Goal: Information Seeking & Learning: Learn about a topic

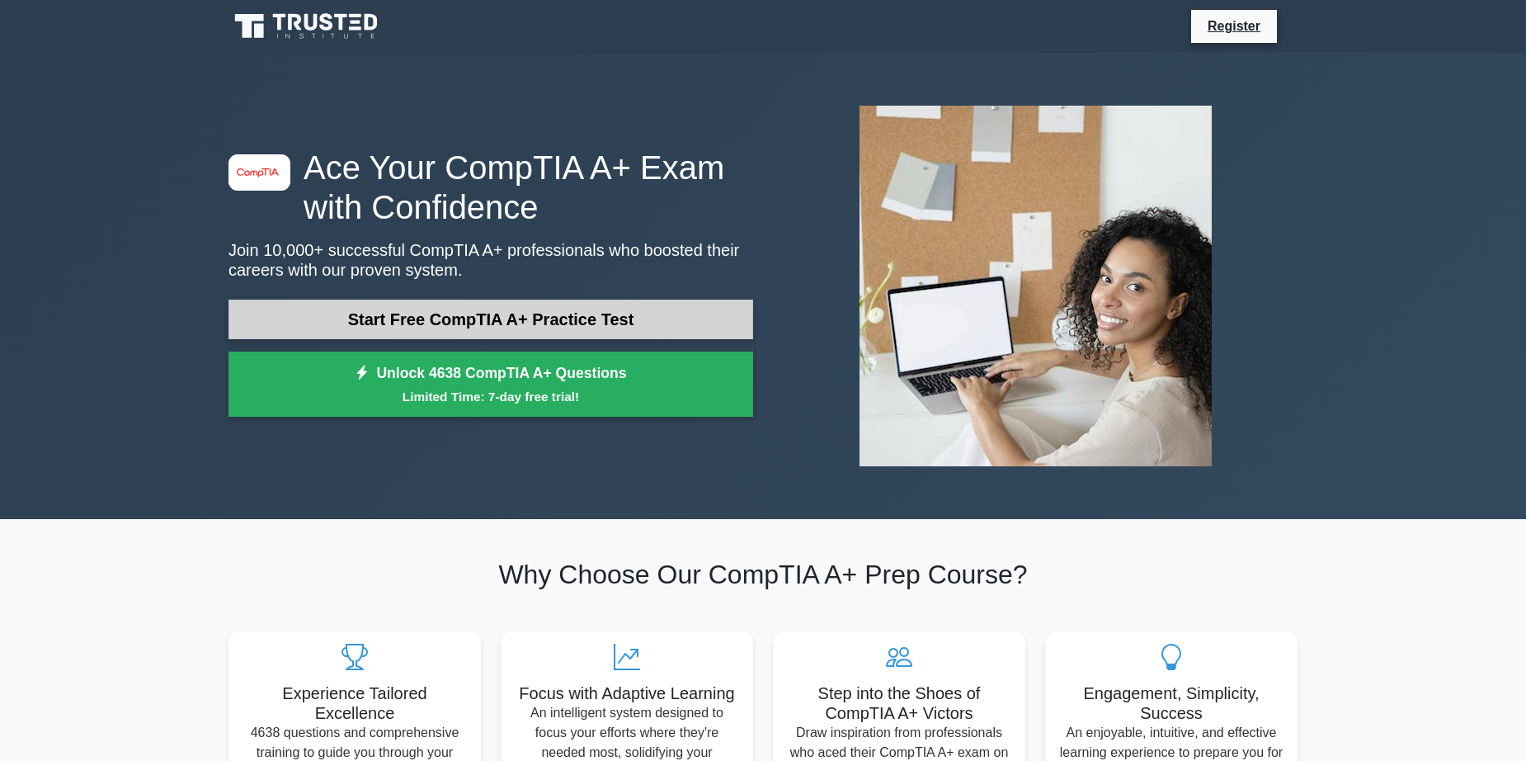
click at [610, 320] on link "Start Free CompTIA A+ Practice Test" at bounding box center [491, 319] width 525 height 40
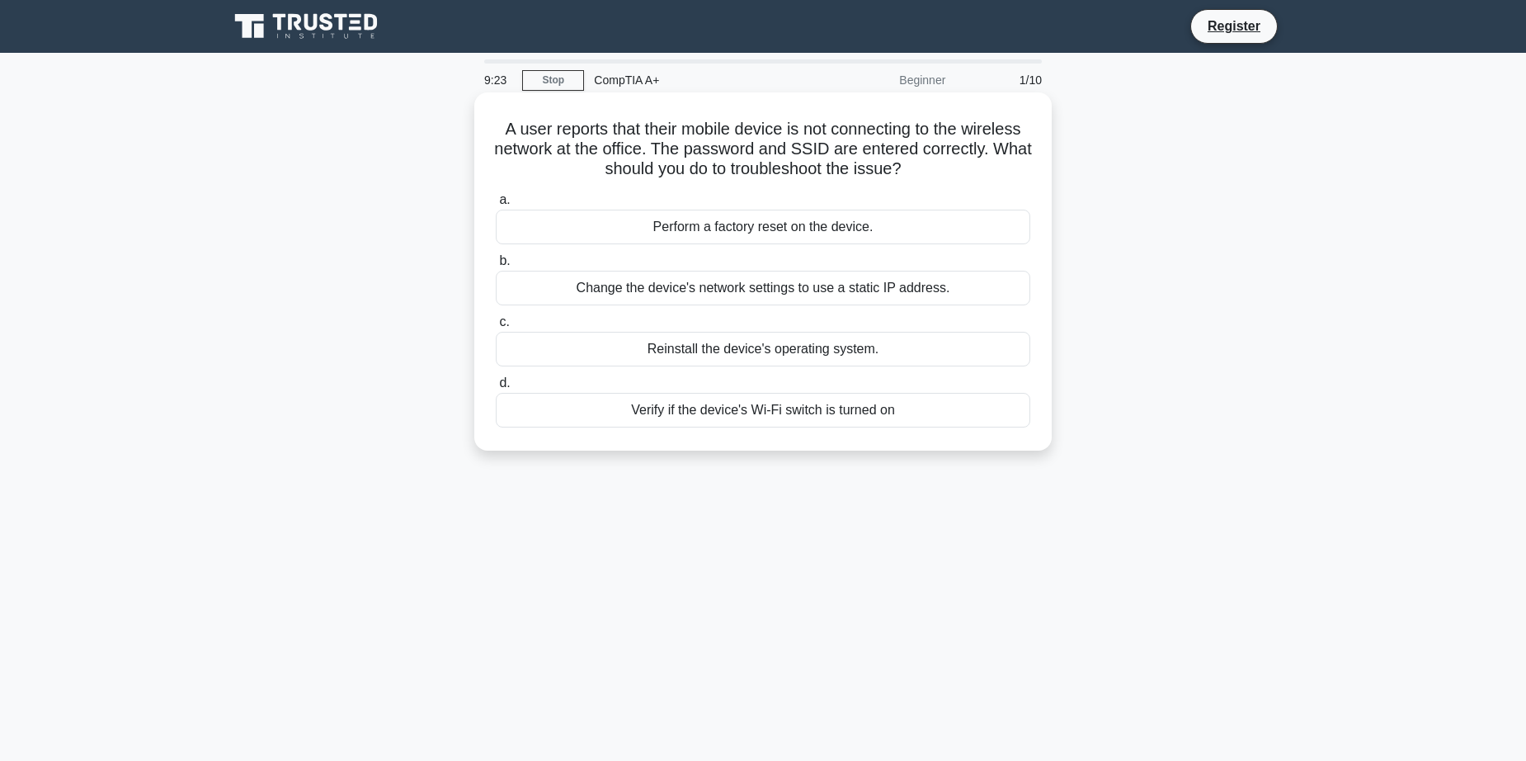
click at [749, 278] on div "Change the device's network settings to use a static IP address." at bounding box center [763, 288] width 535 height 35
click at [496, 266] on input "b. Change the device's network settings to use a static IP address." at bounding box center [496, 261] width 0 height 11
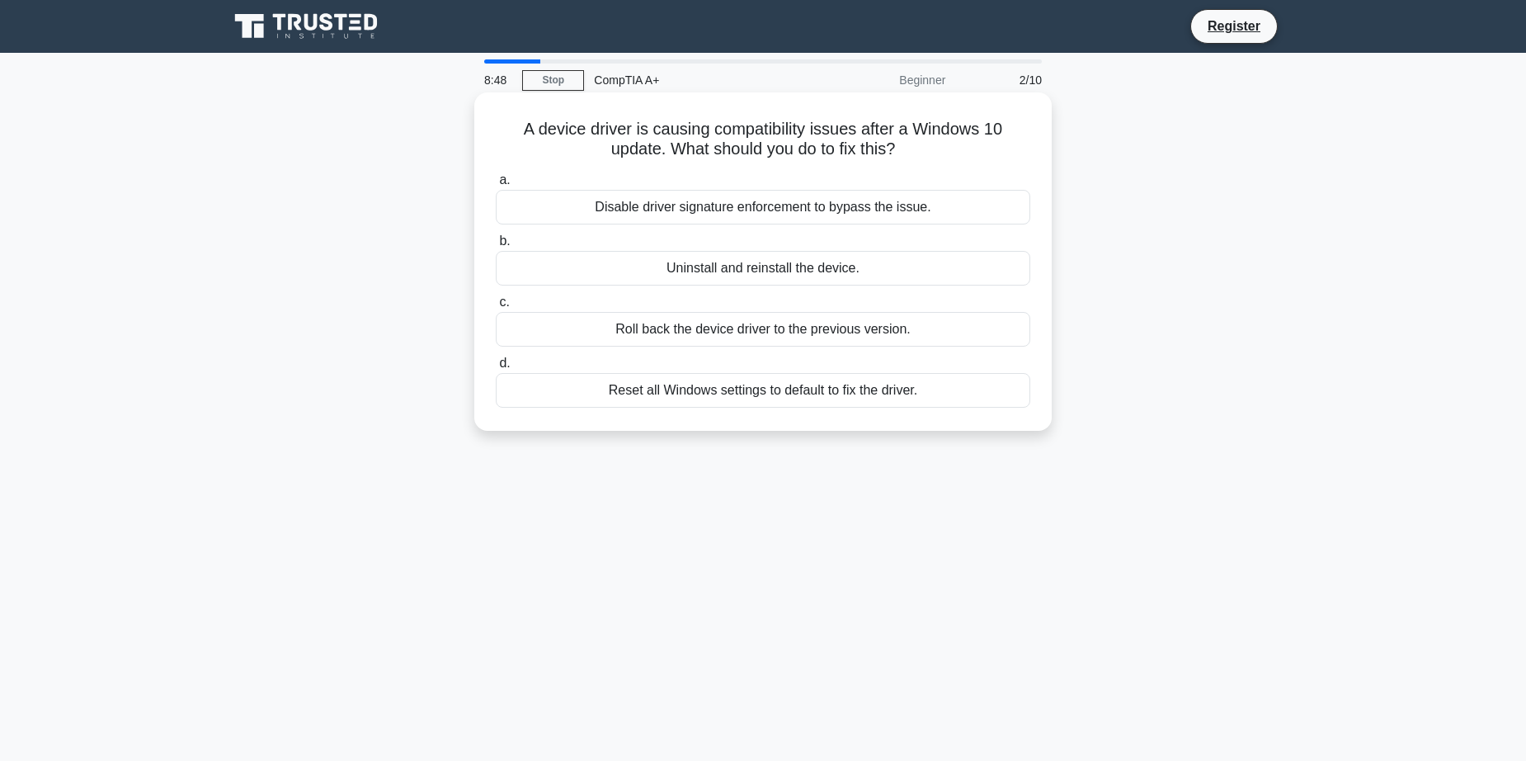
click at [793, 276] on div "Uninstall and reinstall the device." at bounding box center [763, 268] width 535 height 35
click at [496, 247] on input "b. Uninstall and reinstall the device." at bounding box center [496, 241] width 0 height 11
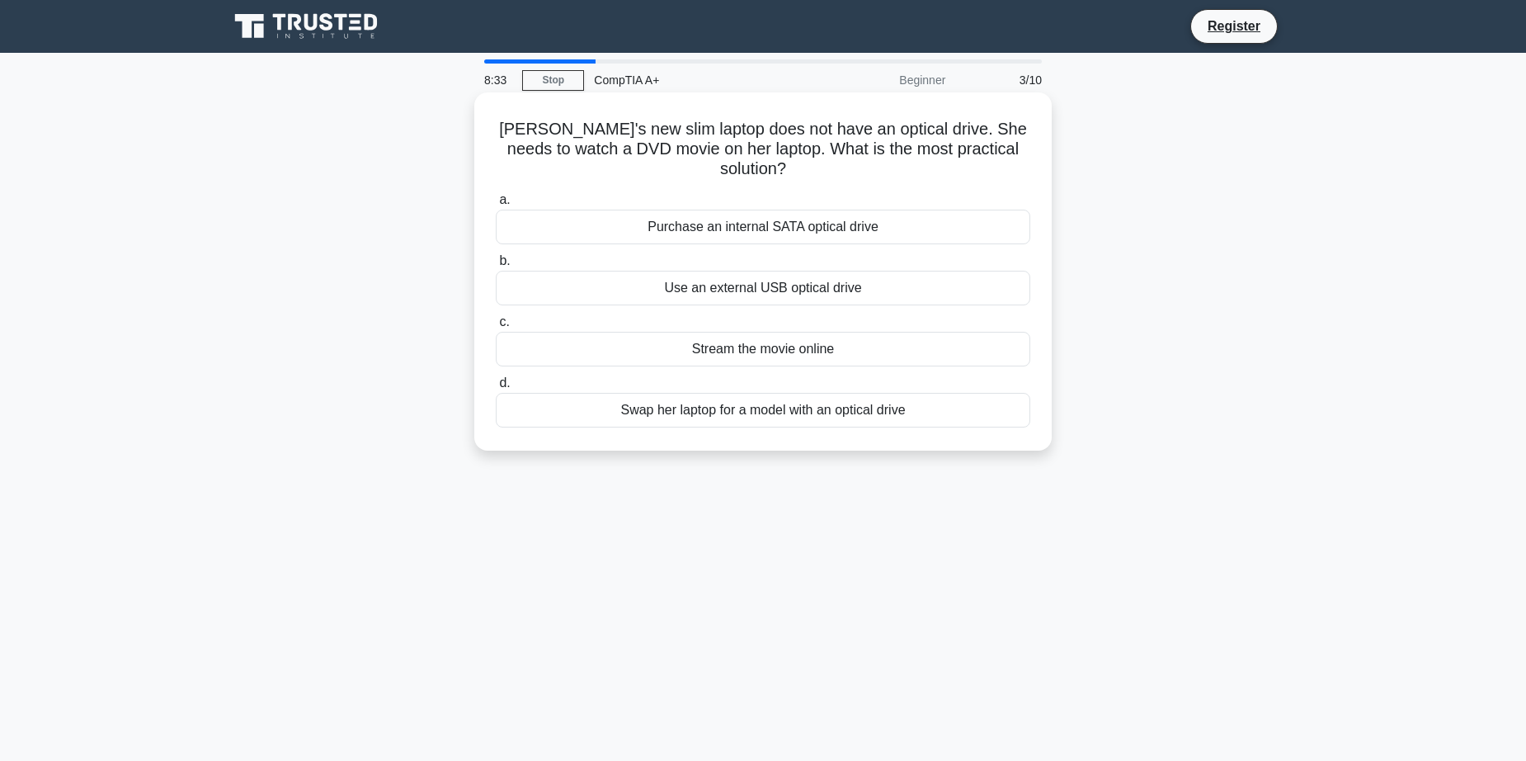
click at [745, 351] on div "Stream the movie online" at bounding box center [763, 349] width 535 height 35
click at [496, 328] on input "c. Stream the movie online" at bounding box center [496, 322] width 0 height 11
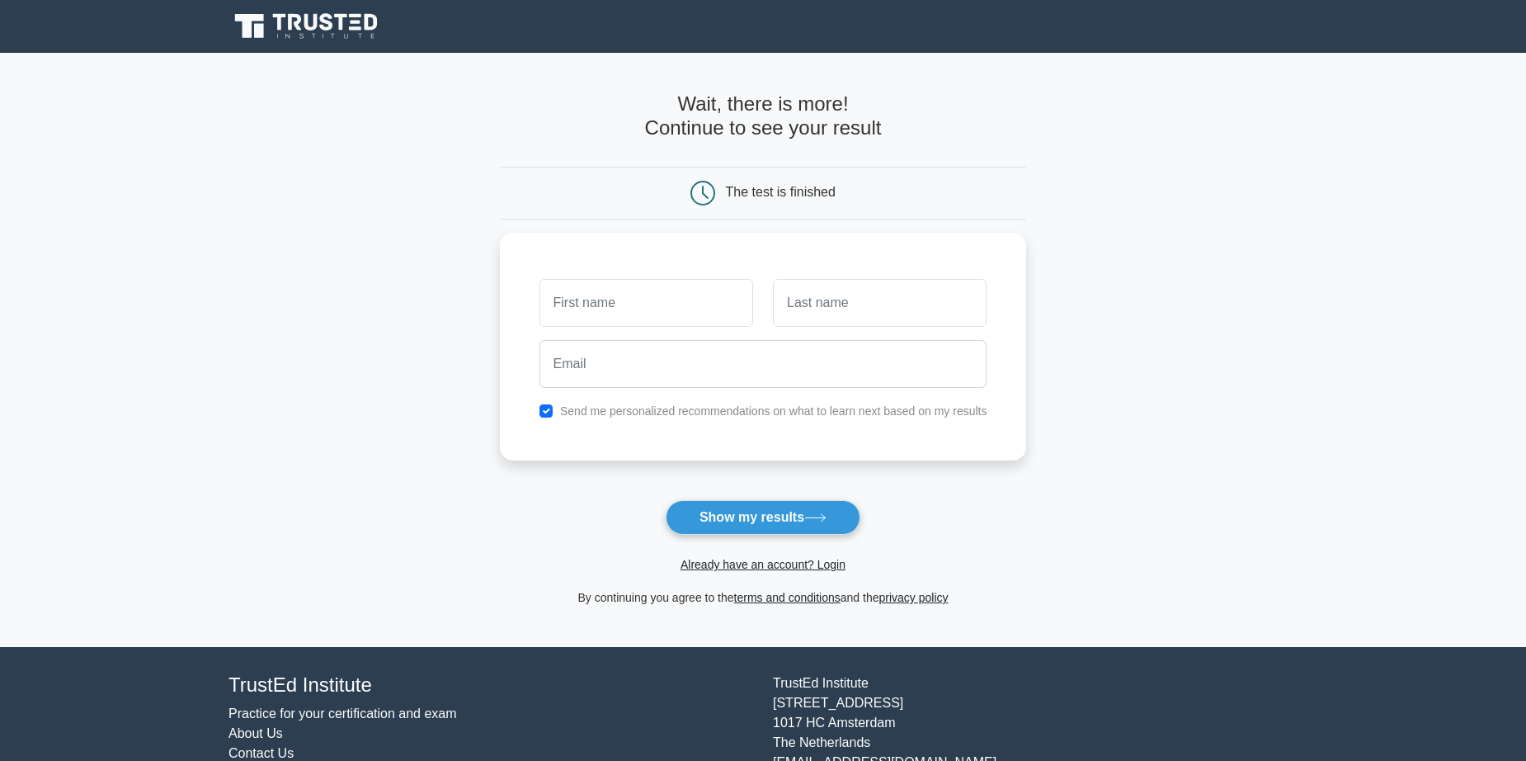
click at [794, 247] on div "Send me personalized recommendations on what to learn next based on my results" at bounding box center [763, 347] width 527 height 228
